Goal: Transaction & Acquisition: Book appointment/travel/reservation

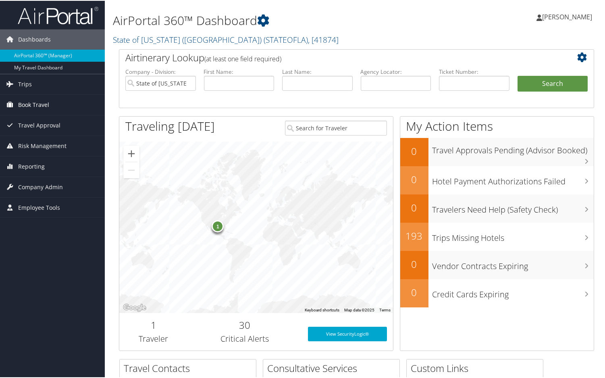
click at [44, 103] on span "Book Travel" at bounding box center [33, 104] width 31 height 20
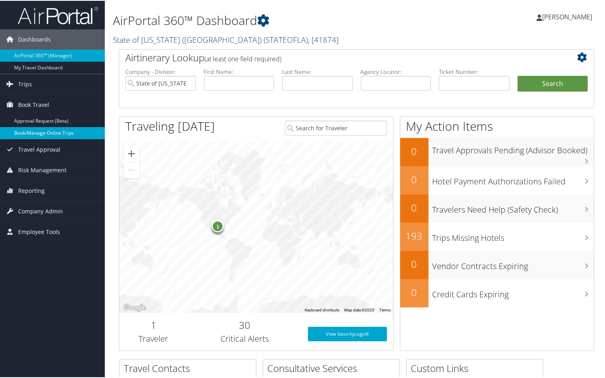
click at [38, 133] on link "Book/Manage Online Trips" at bounding box center [52, 132] width 105 height 12
